Goal: Task Accomplishment & Management: Manage account settings

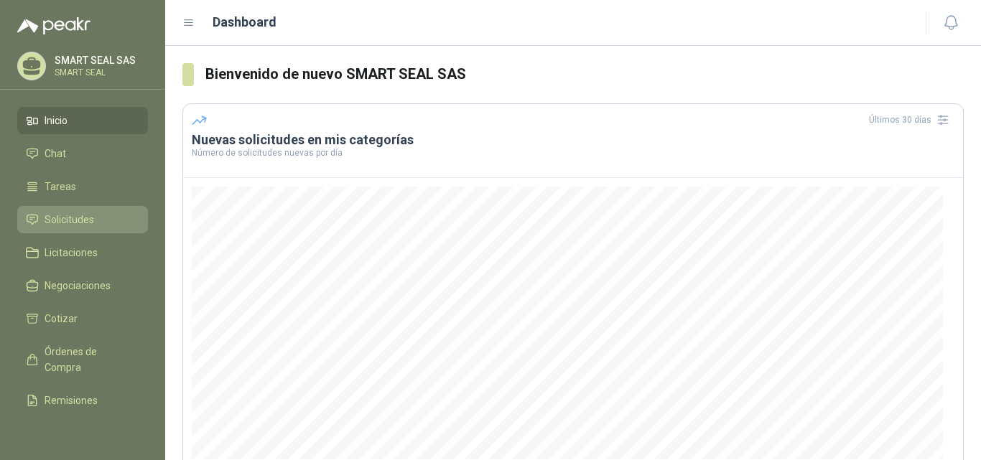
click at [75, 211] on link "Solicitudes" at bounding box center [82, 219] width 131 height 27
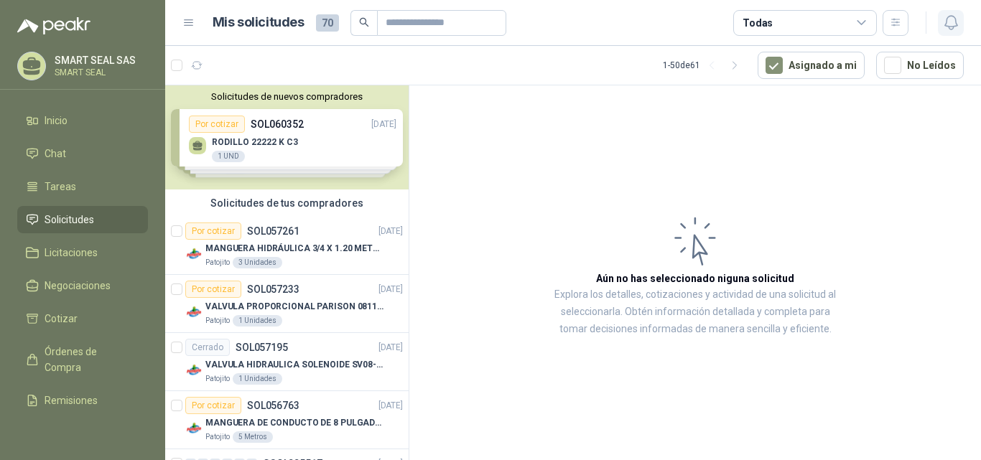
click at [955, 20] on icon "button" at bounding box center [951, 23] width 12 height 14
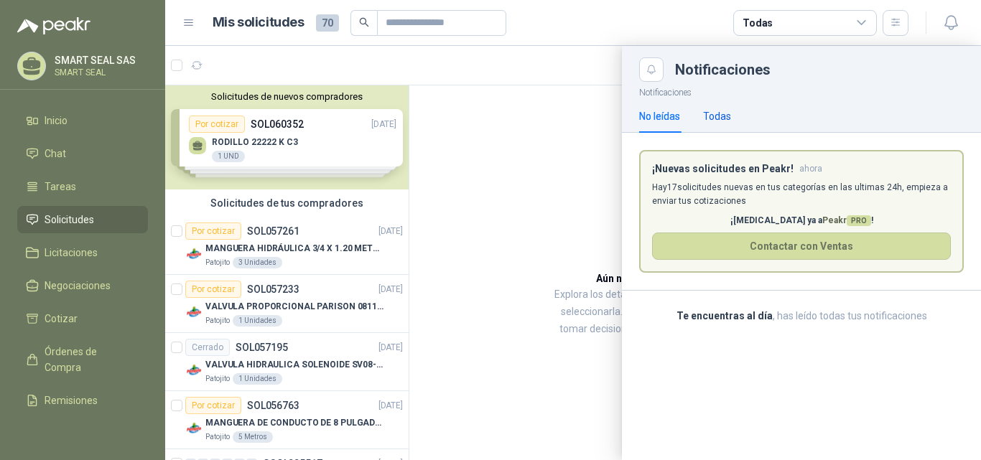
click at [718, 119] on div "Todas" at bounding box center [717, 116] width 28 height 16
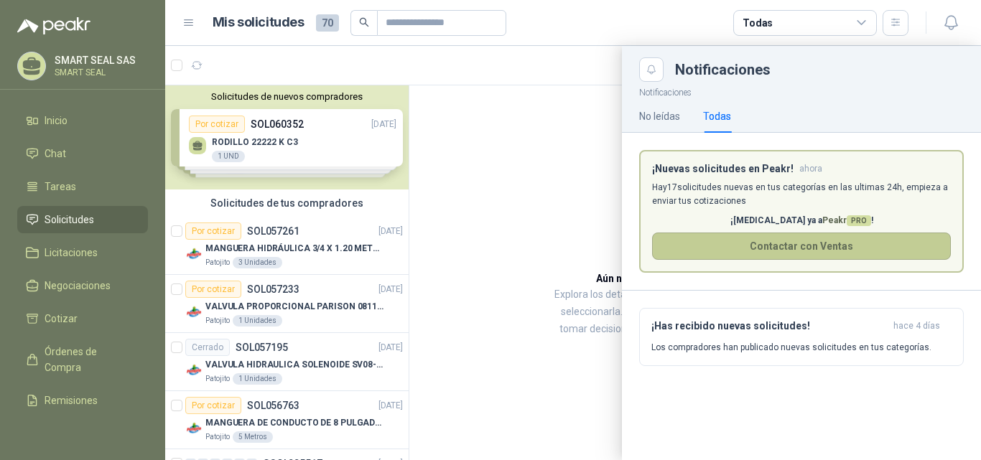
click at [746, 243] on button "Contactar con Ventas" at bounding box center [801, 246] width 299 height 27
click at [665, 117] on div "No leídas" at bounding box center [659, 116] width 41 height 16
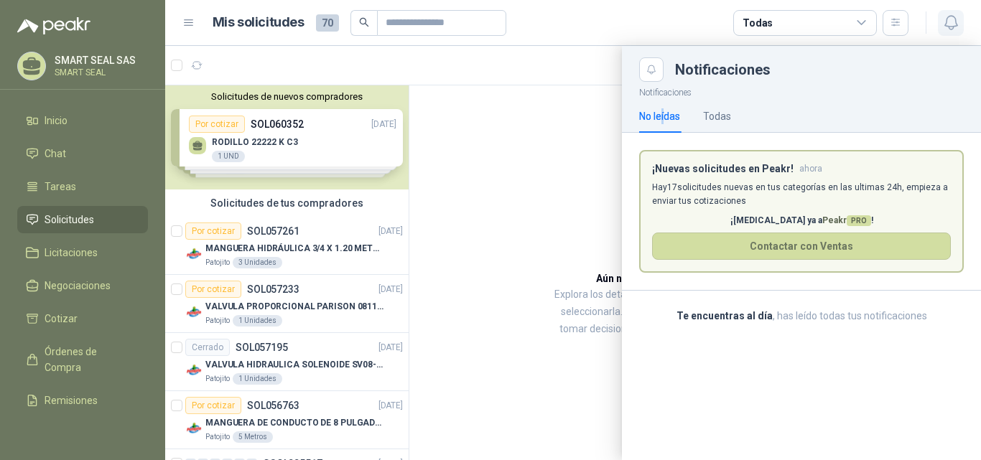
click at [948, 21] on icon "button" at bounding box center [952, 23] width 18 height 18
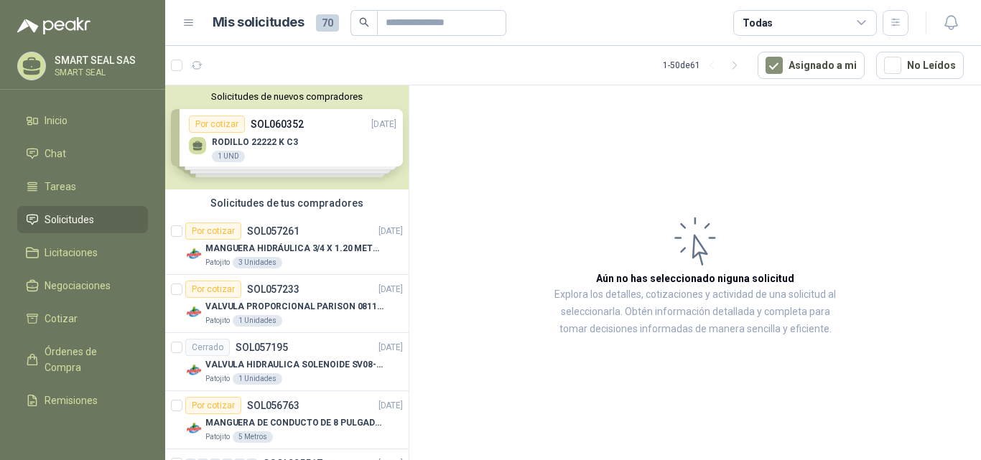
click at [335, 139] on div "Solicitudes de nuevos compradores Por cotizar SOL060352 [DATE] RODILLO 22222 K …" at bounding box center [287, 137] width 244 height 104
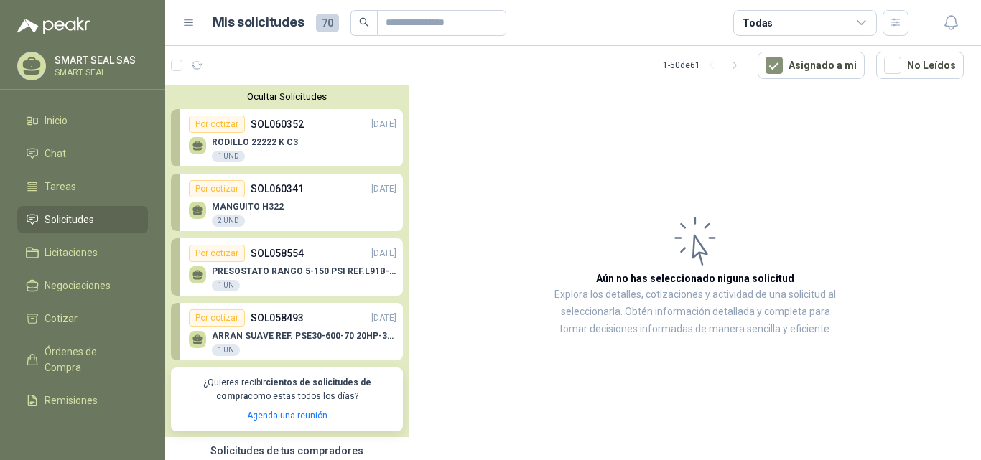
click at [333, 98] on button "Ocultar Solicitudes" at bounding box center [287, 96] width 232 height 11
